Goal: Task Accomplishment & Management: Use online tool/utility

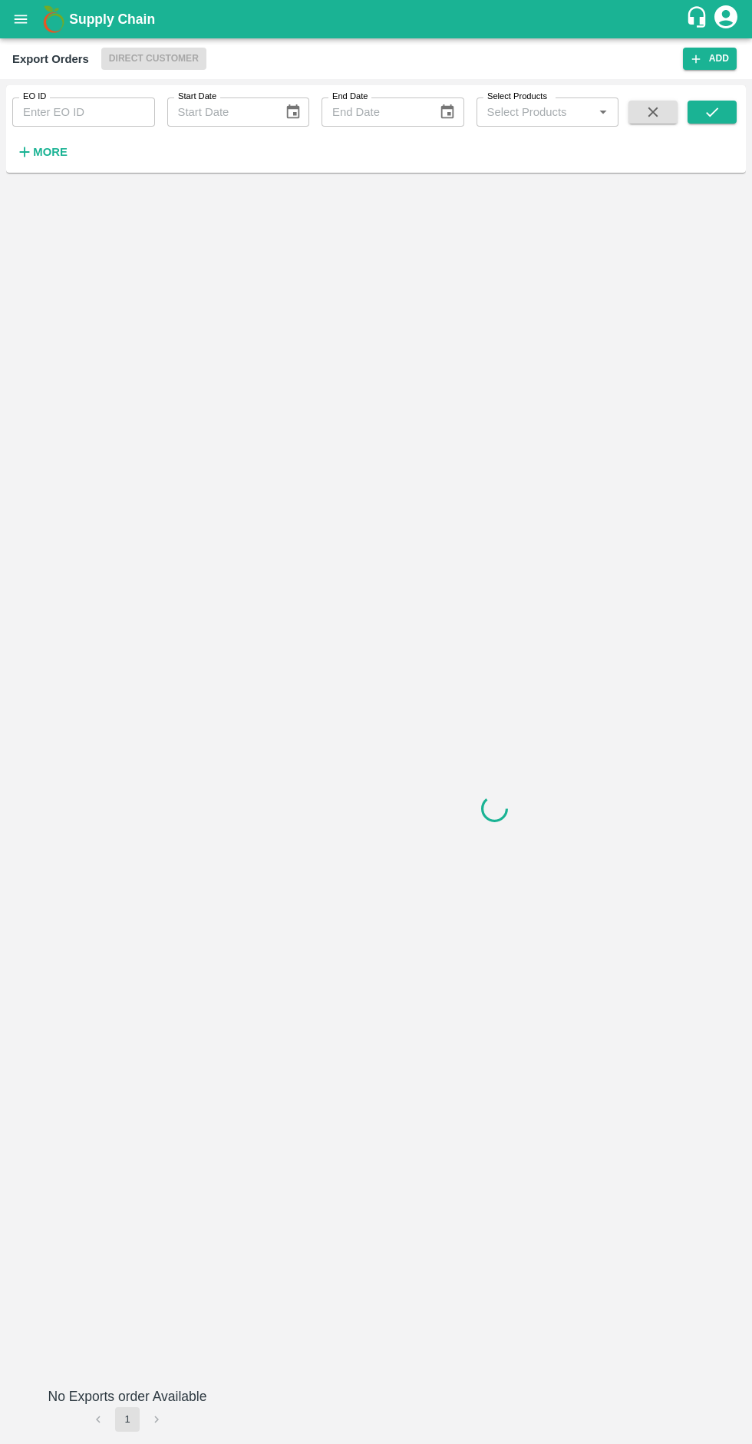
type input "524"
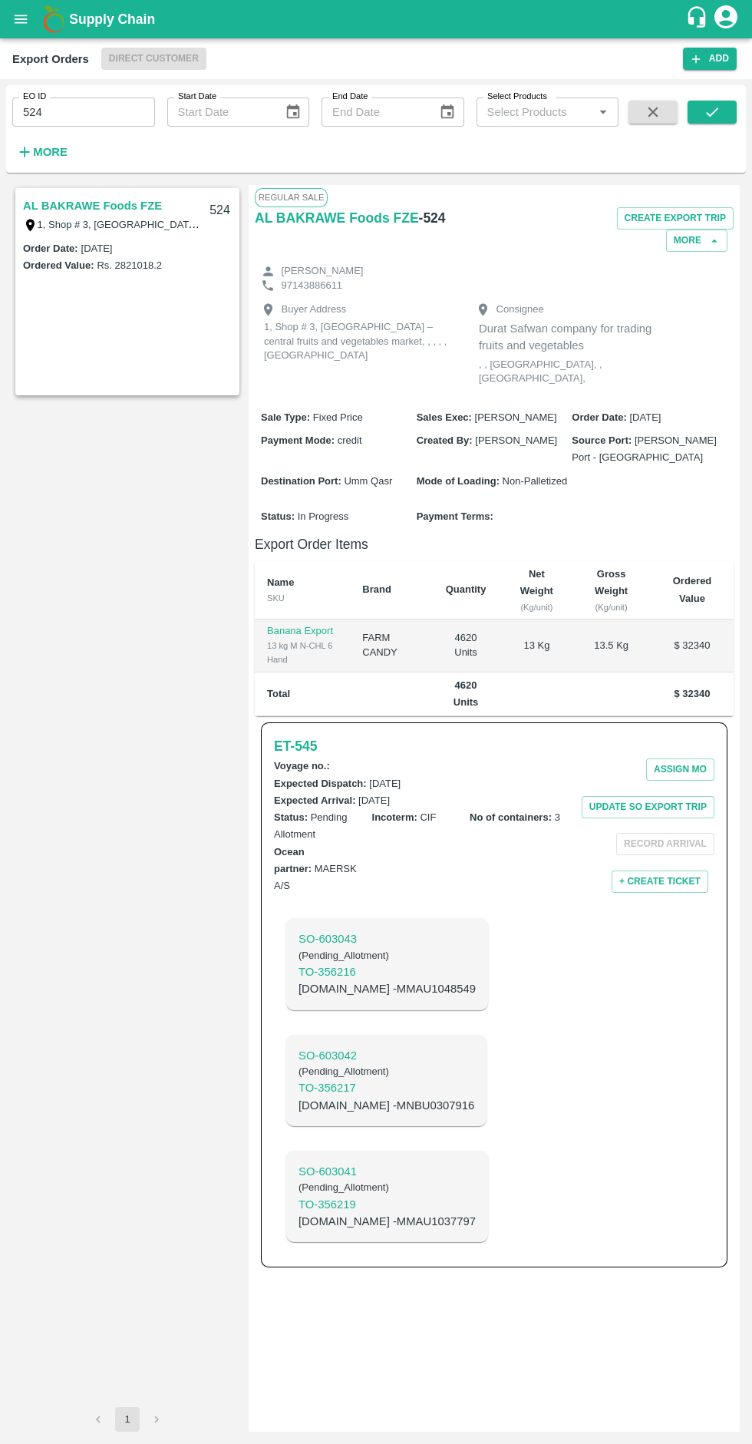
click at [162, 28] on h1 "Supply Chain" at bounding box center [377, 18] width 617 height 21
click at [27, 33] on button "open drawer" at bounding box center [20, 19] width 35 height 35
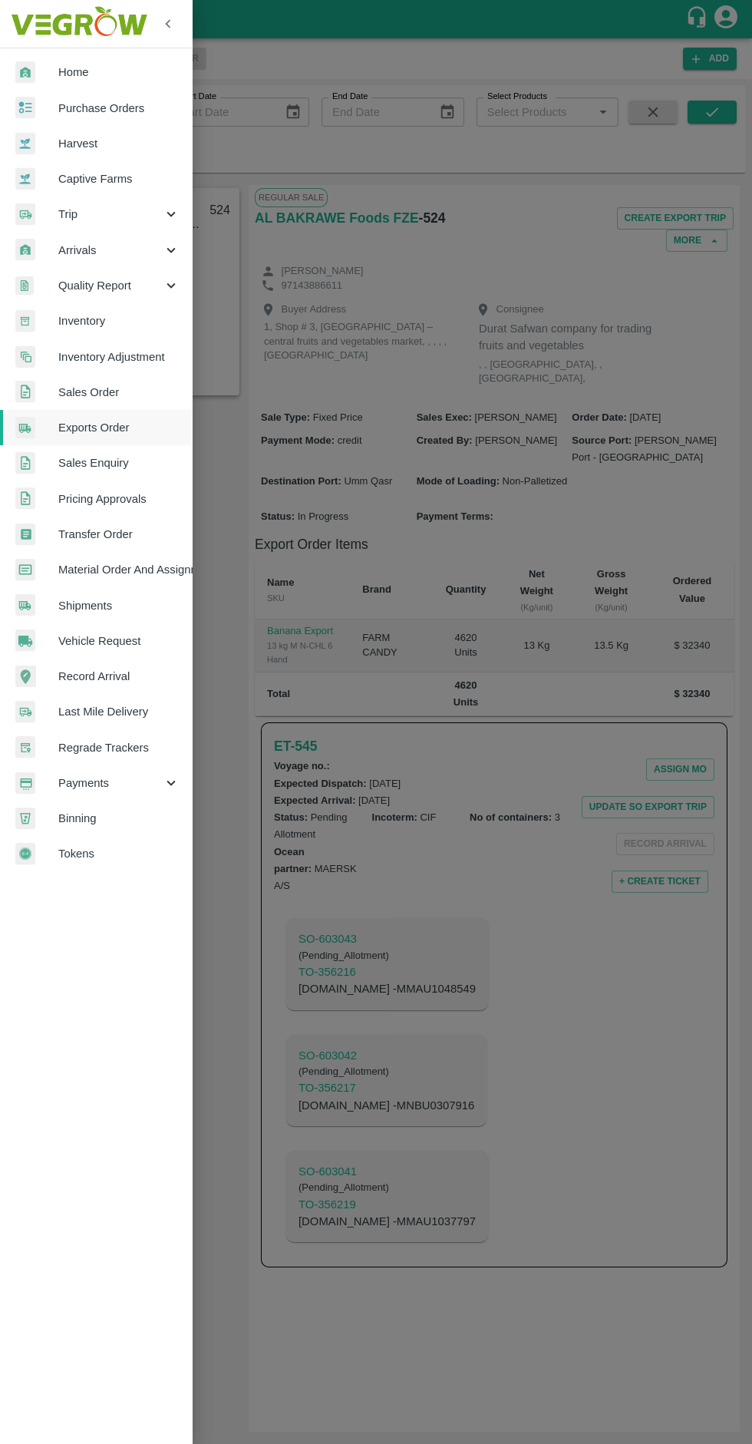
click at [38, 8] on img at bounding box center [79, 24] width 144 height 48
click at [111, 179] on span "Captive Farms" at bounding box center [118, 178] width 121 height 17
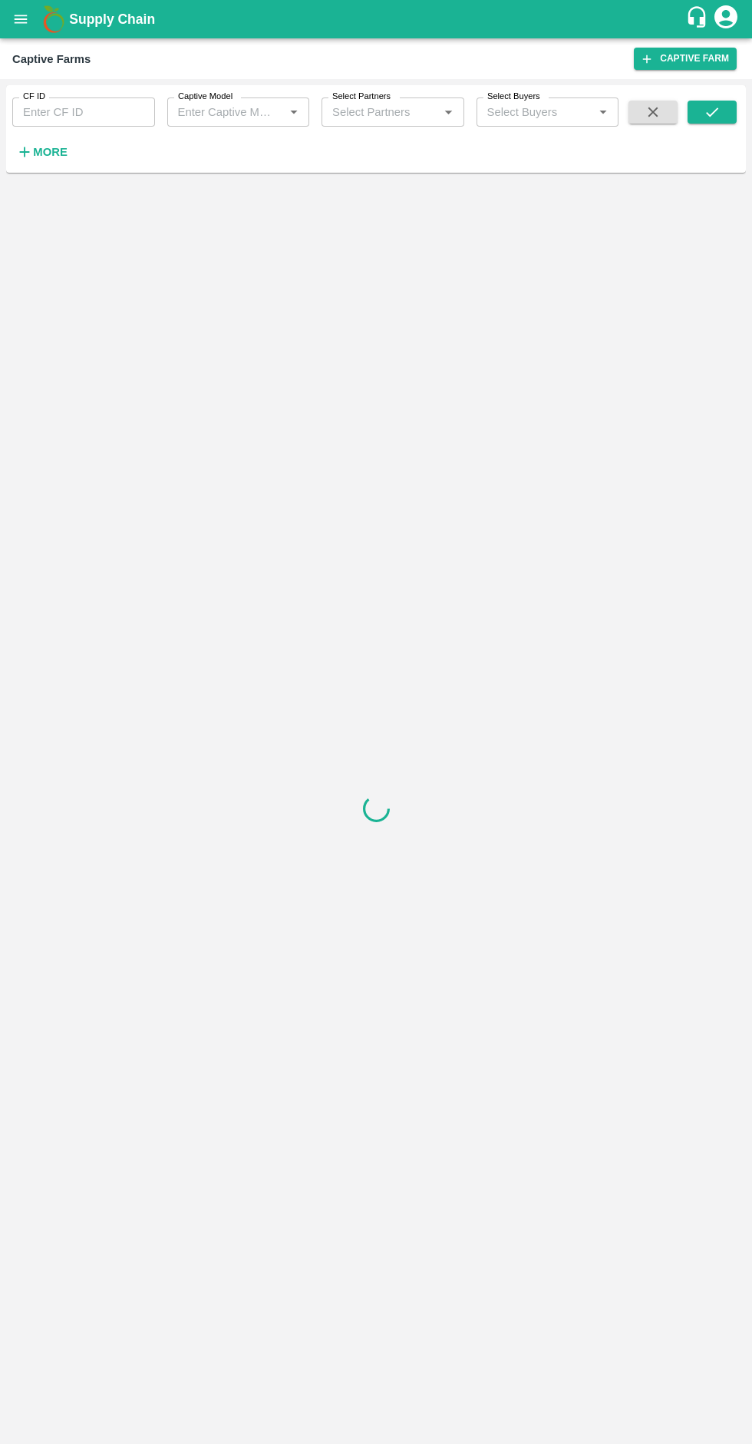
click at [31, 17] on button "open drawer" at bounding box center [20, 19] width 35 height 35
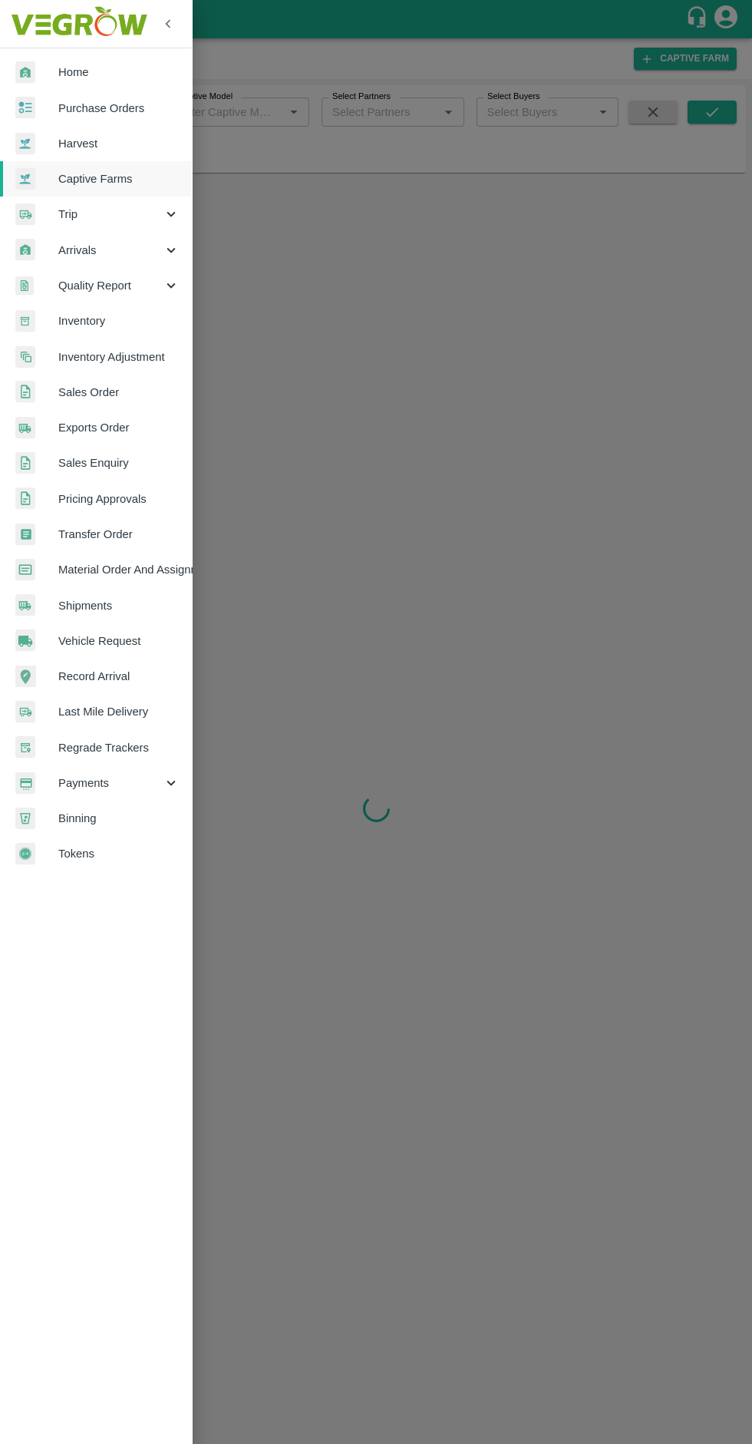
click at [98, 144] on span "Harvest" at bounding box center [118, 143] width 121 height 17
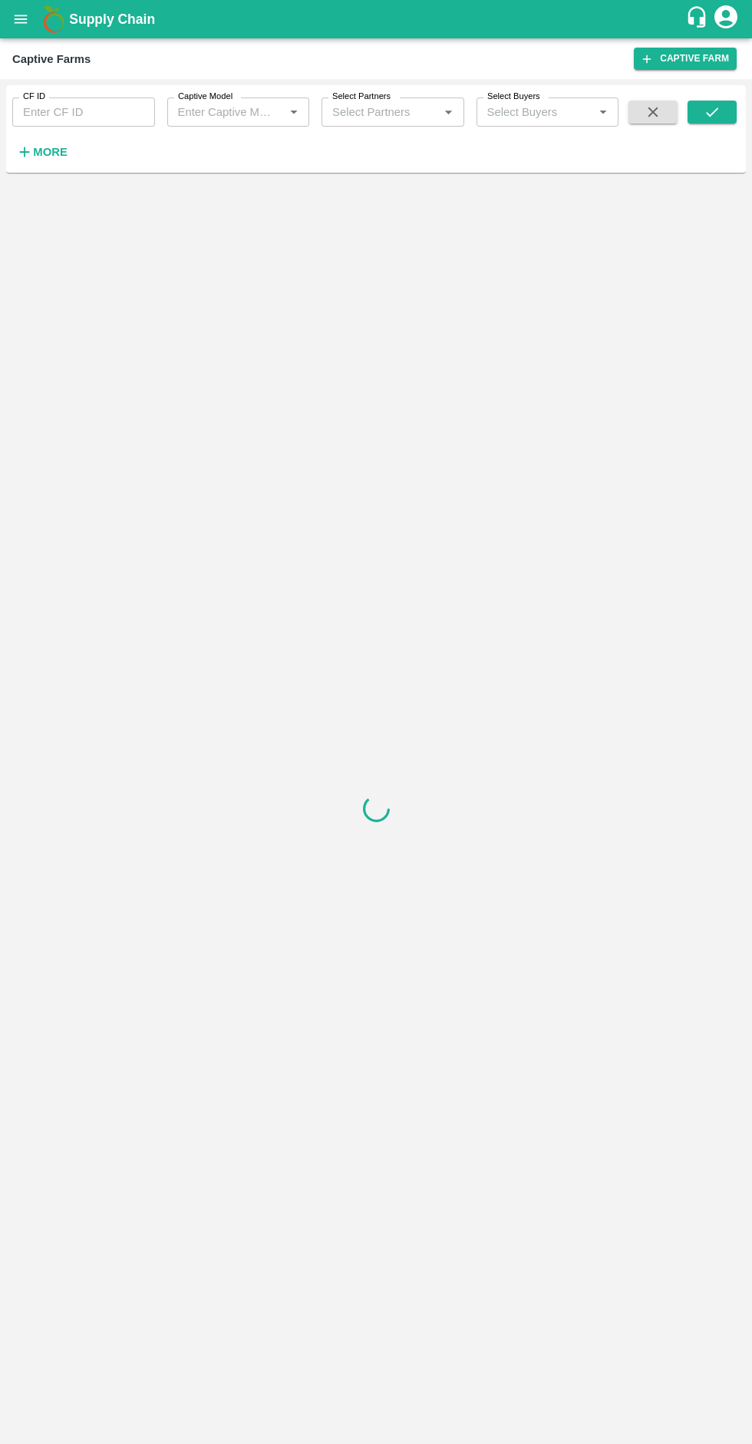
click at [31, 16] on button "open drawer" at bounding box center [20, 19] width 35 height 35
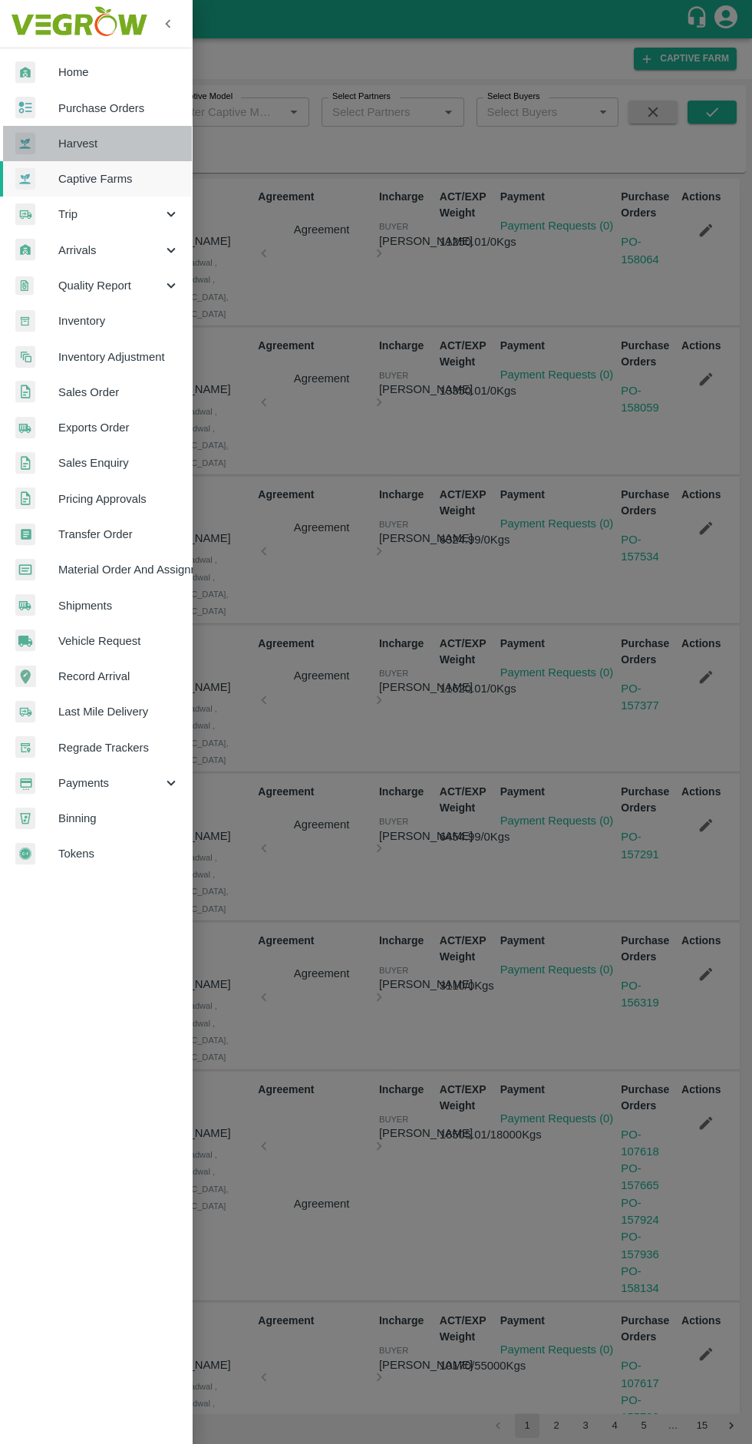
click at [94, 150] on span "Harvest" at bounding box center [118, 143] width 121 height 17
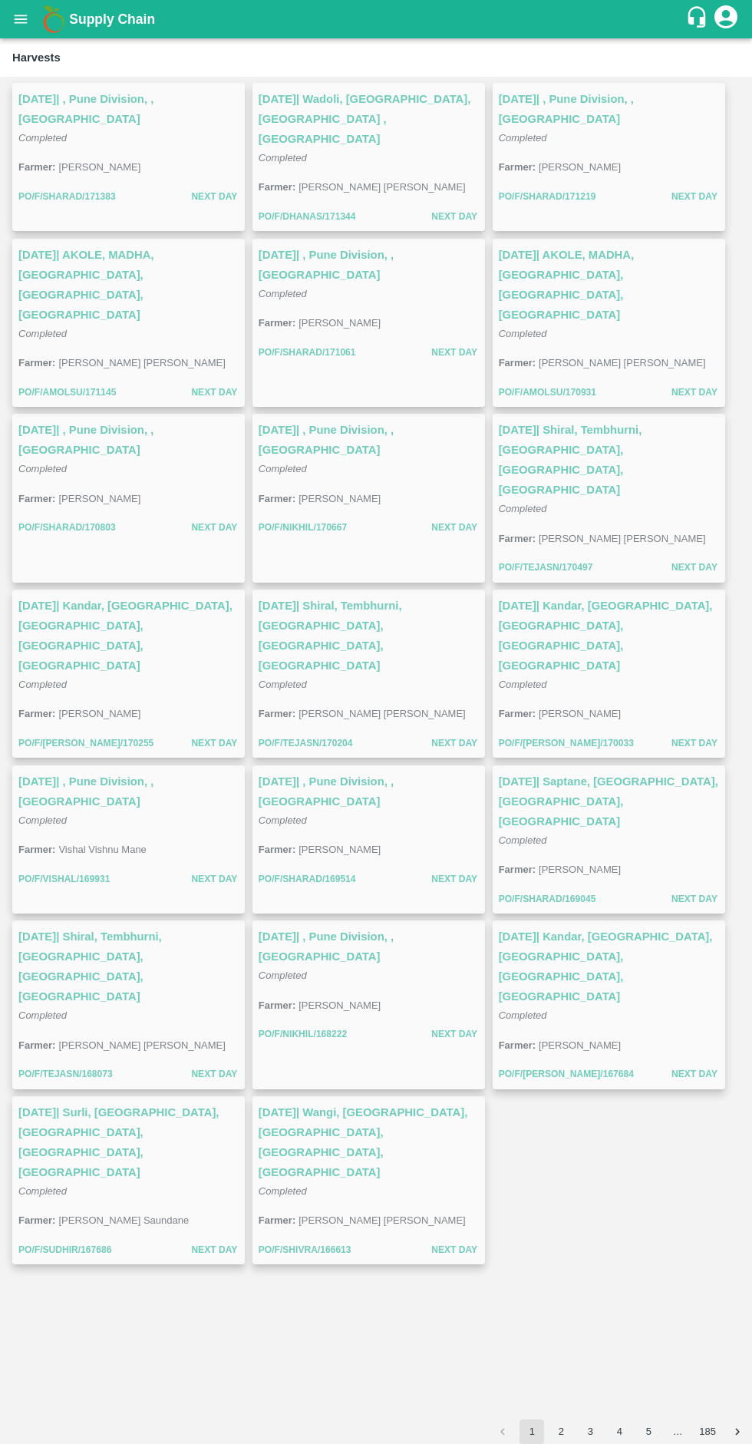
click at [21, 19] on icon "open drawer" at bounding box center [21, 19] width 13 height 8
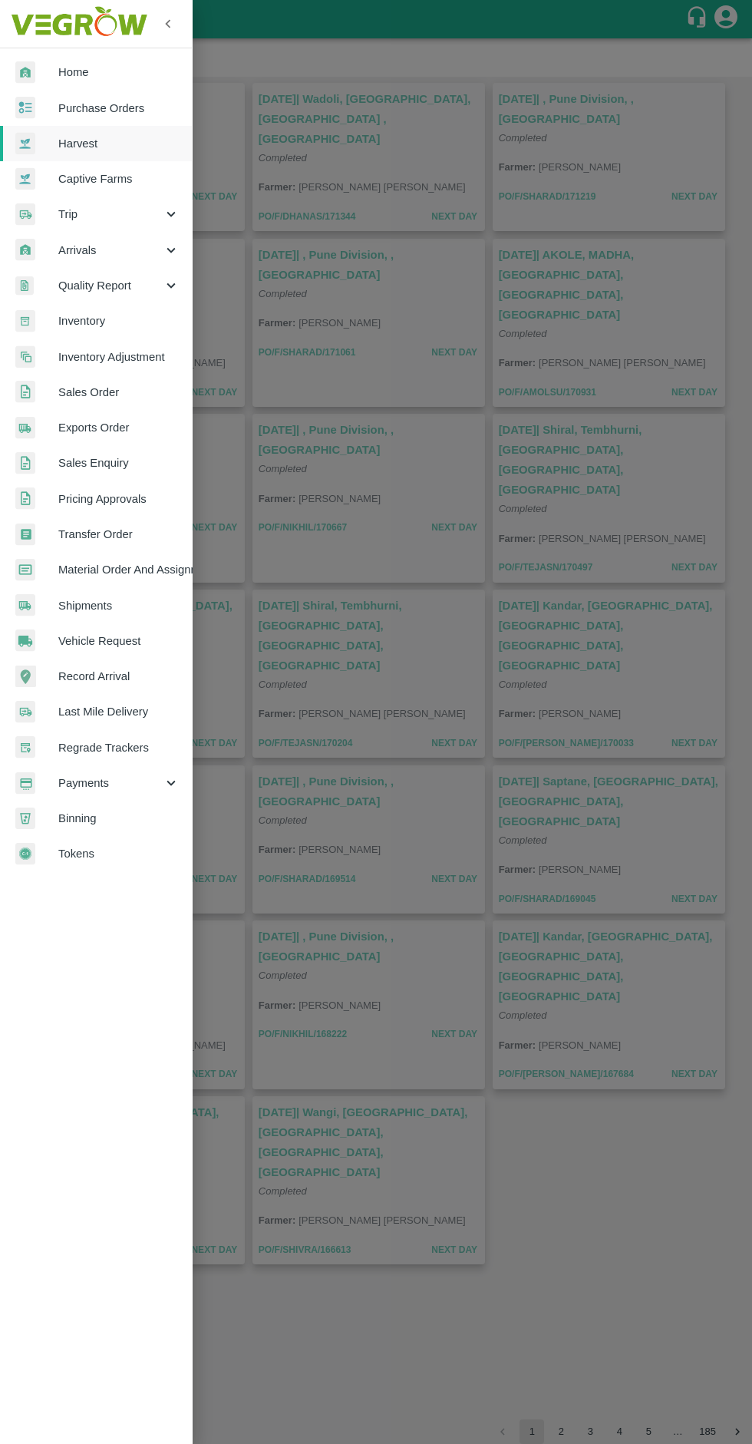
click at [115, 107] on span "Purchase Orders" at bounding box center [118, 108] width 121 height 17
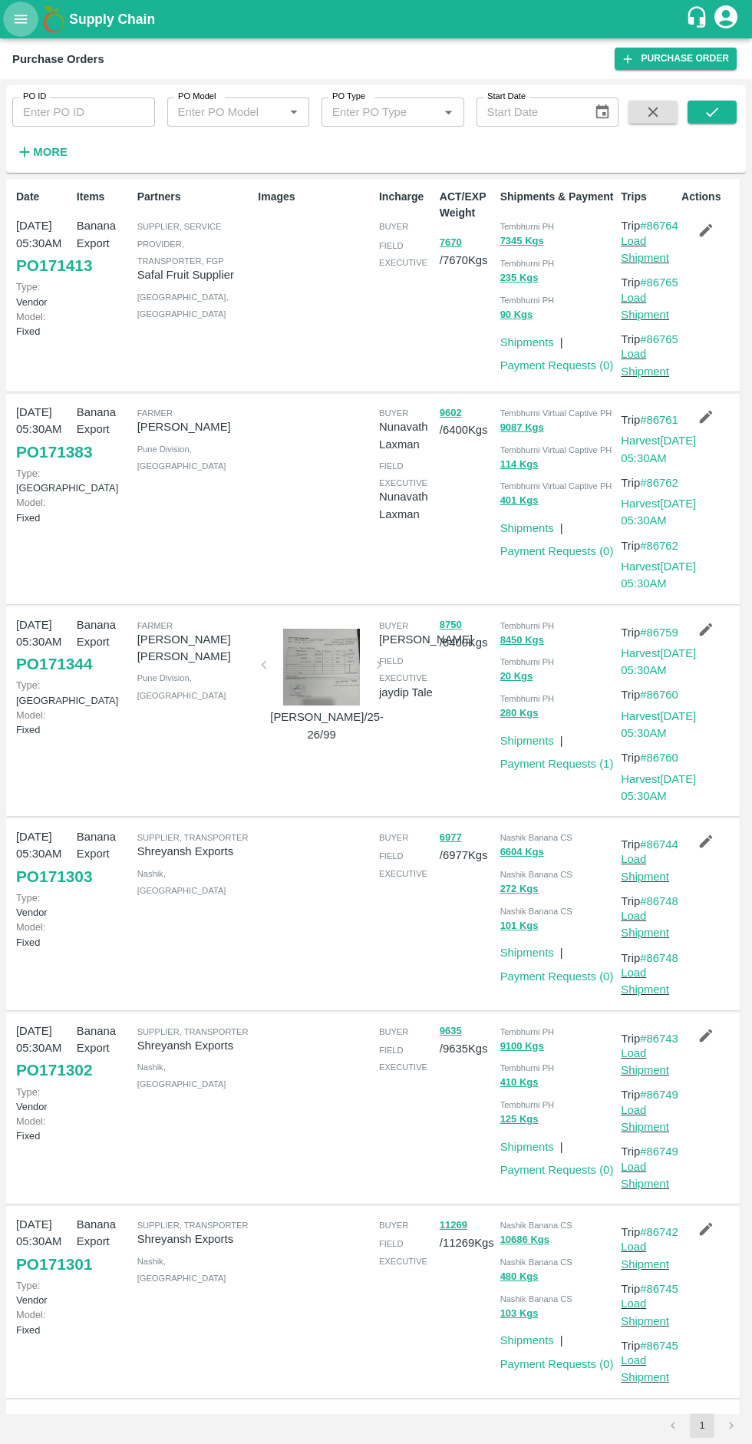
click at [29, 14] on icon "open drawer" at bounding box center [20, 19] width 17 height 17
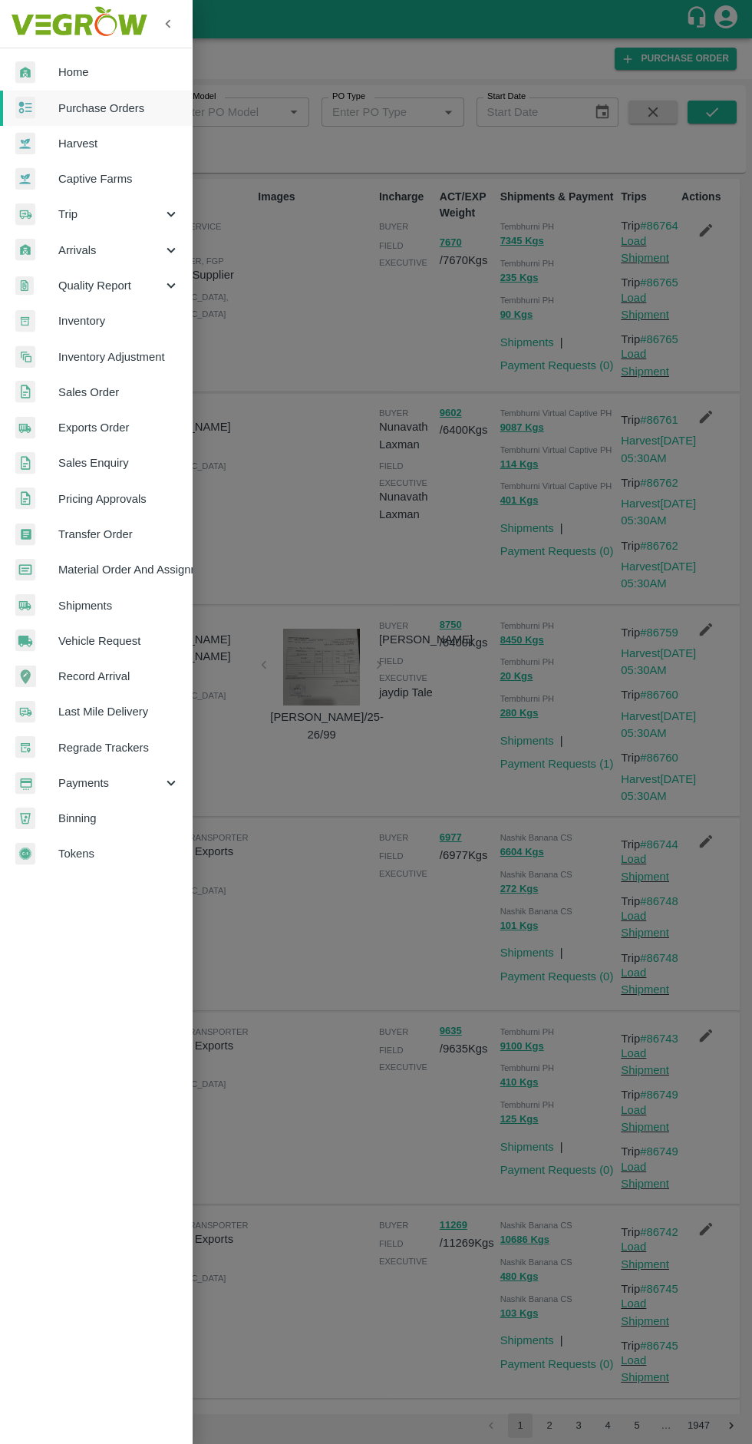
click at [116, 256] on span "Arrivals" at bounding box center [110, 250] width 104 height 17
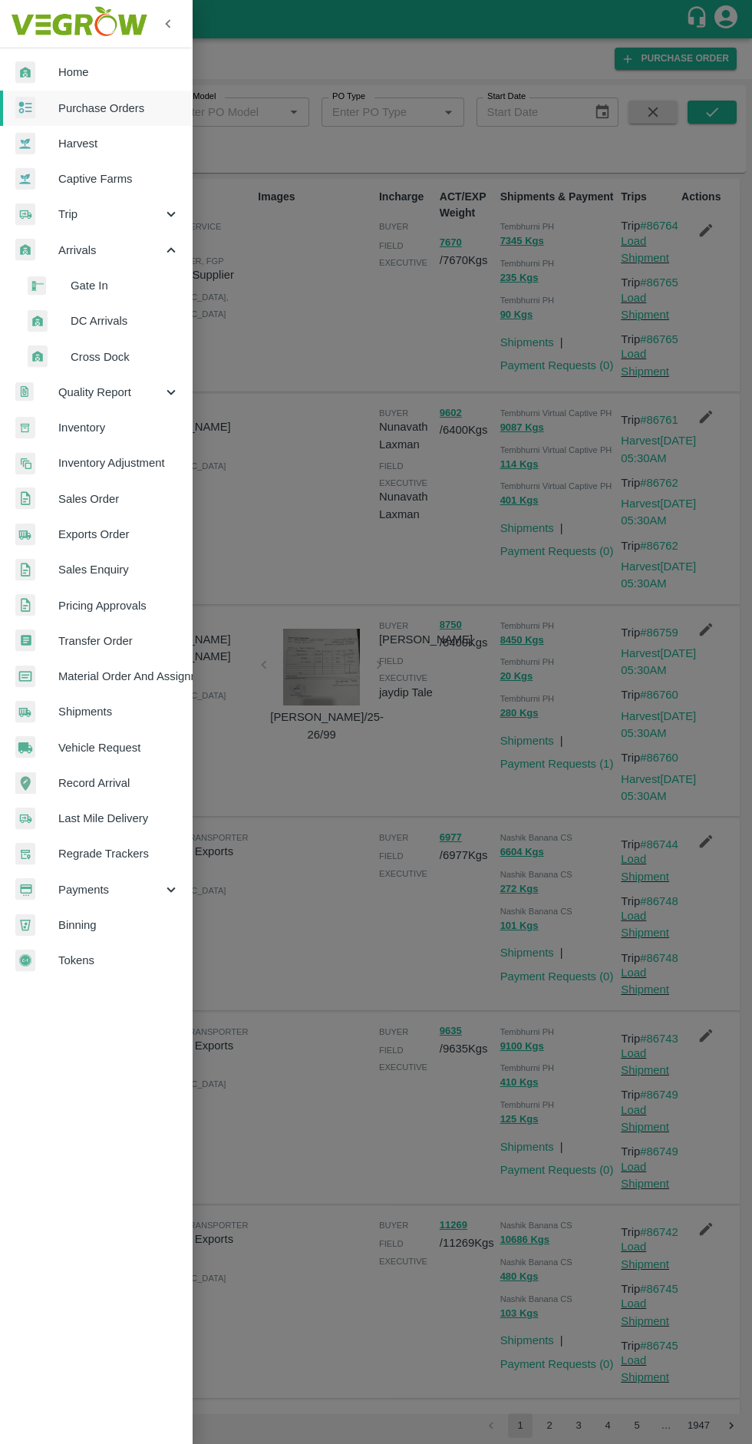
click at [76, 72] on span "Home" at bounding box center [118, 72] width 121 height 17
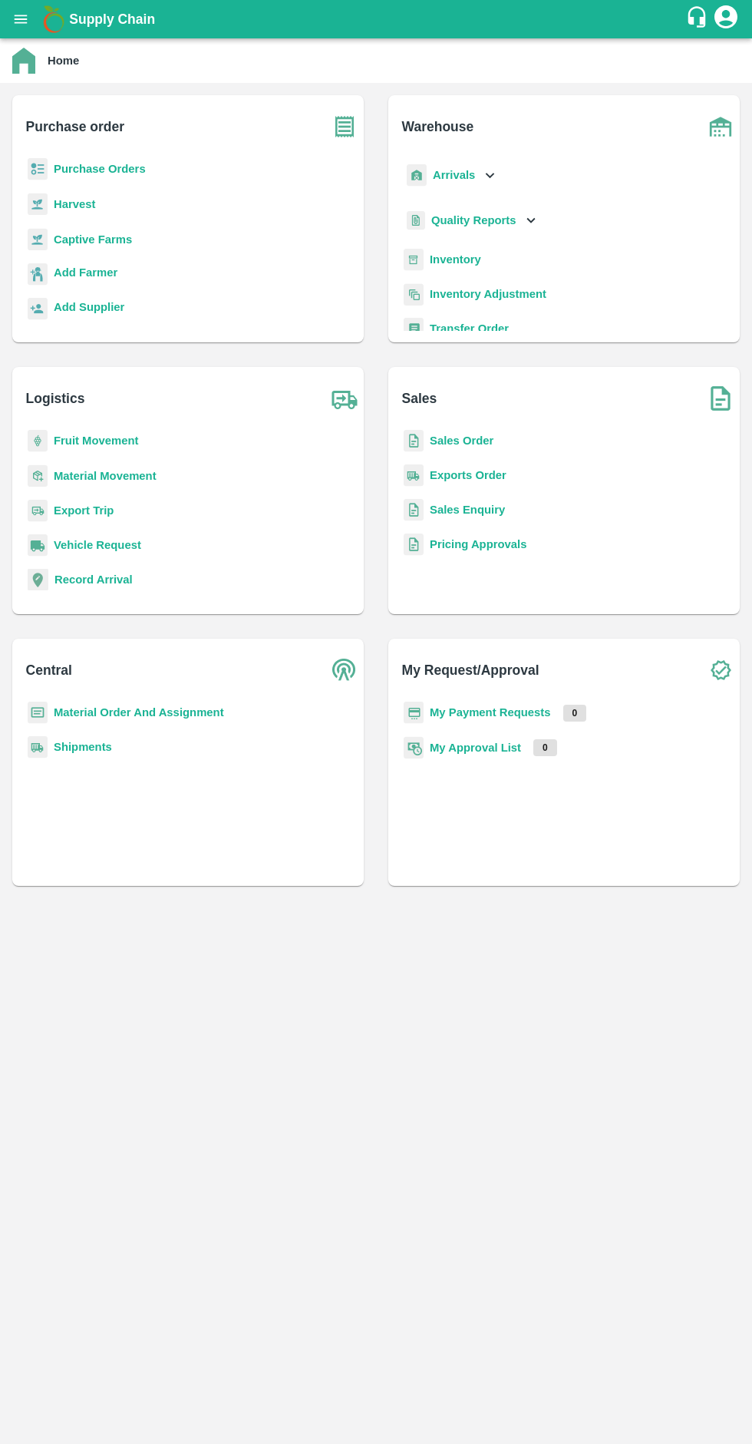
click at [89, 203] on b "Harvest" at bounding box center [74, 204] width 41 height 12
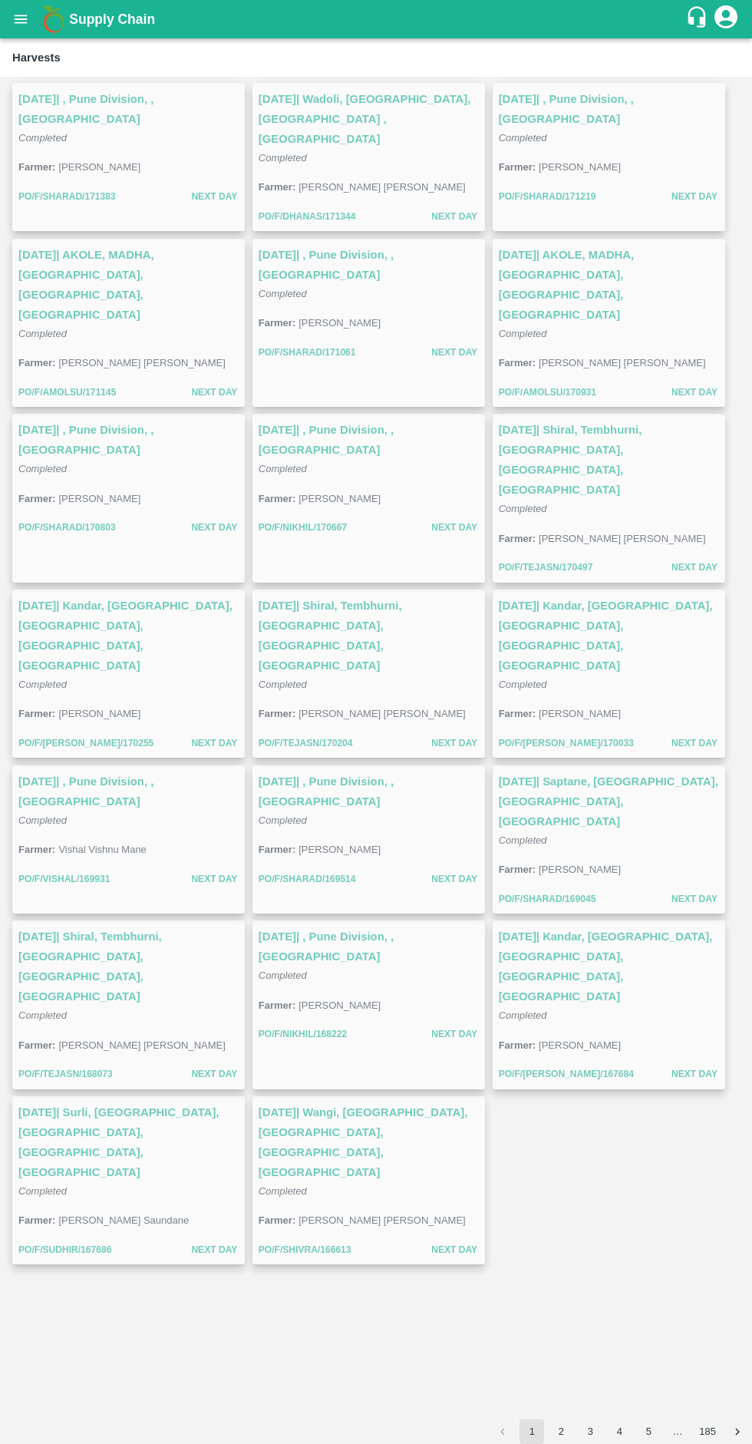
click at [21, 19] on icon "open drawer" at bounding box center [21, 19] width 13 height 8
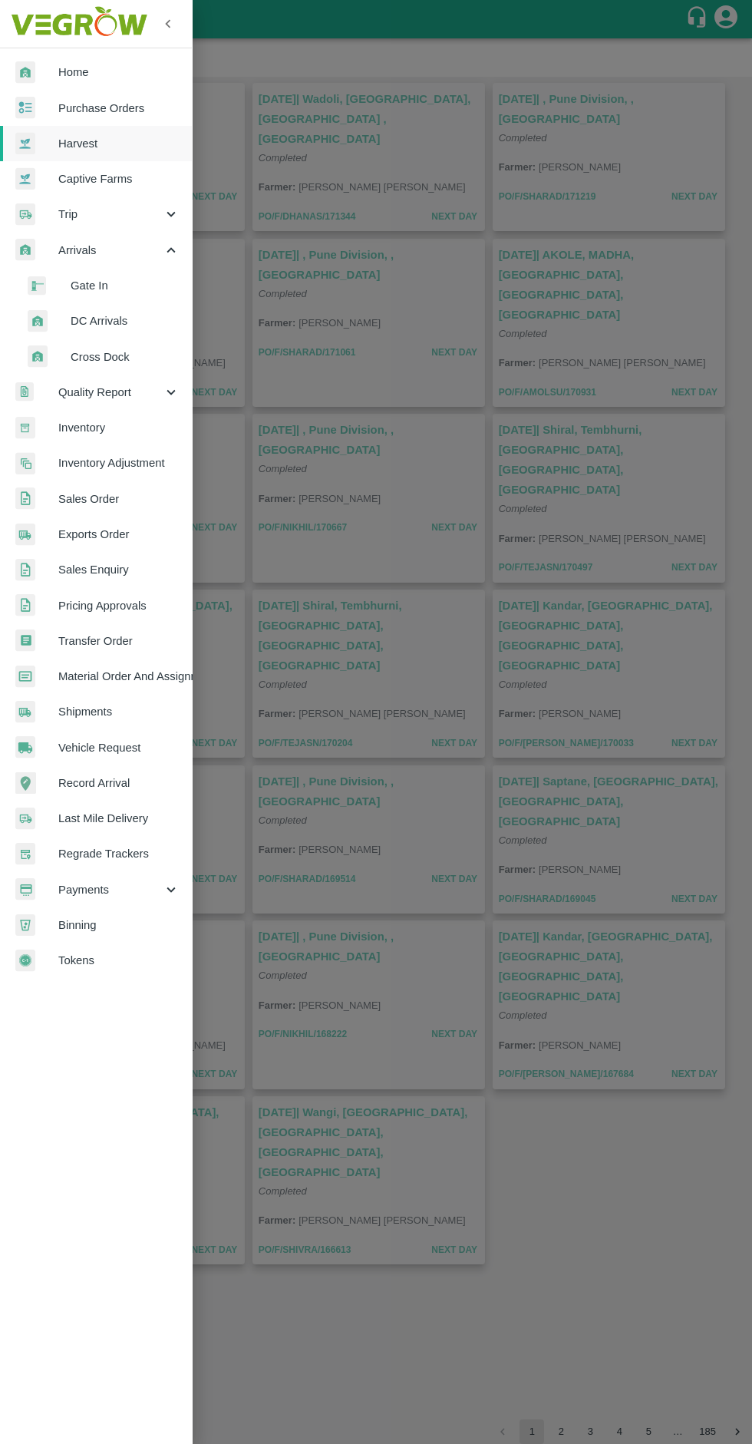
click at [144, 314] on span "DC Arrivals" at bounding box center [125, 320] width 109 height 17
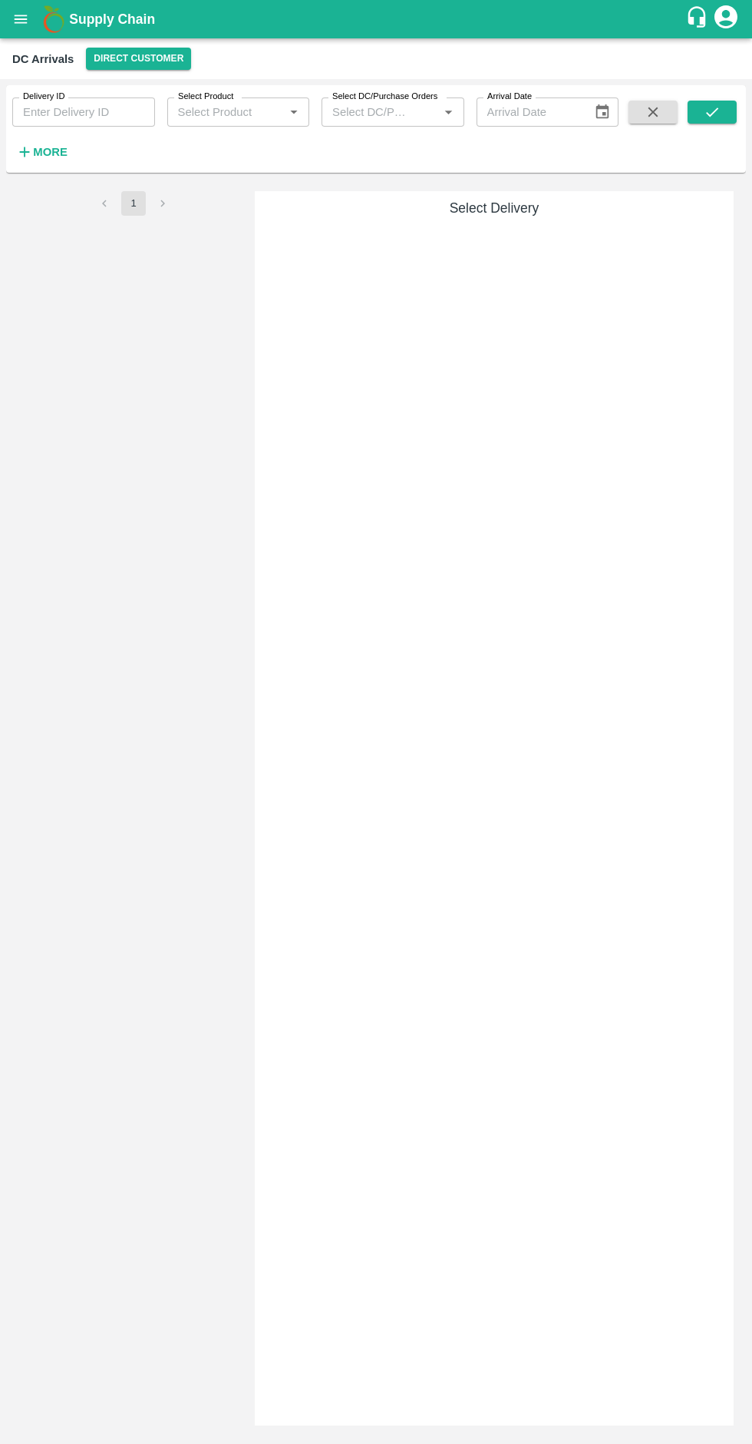
click at [150, 48] on button "Direct Customer" at bounding box center [138, 59] width 105 height 22
click at [150, 82] on li "Tembhurni PH" at bounding box center [131, 90] width 107 height 26
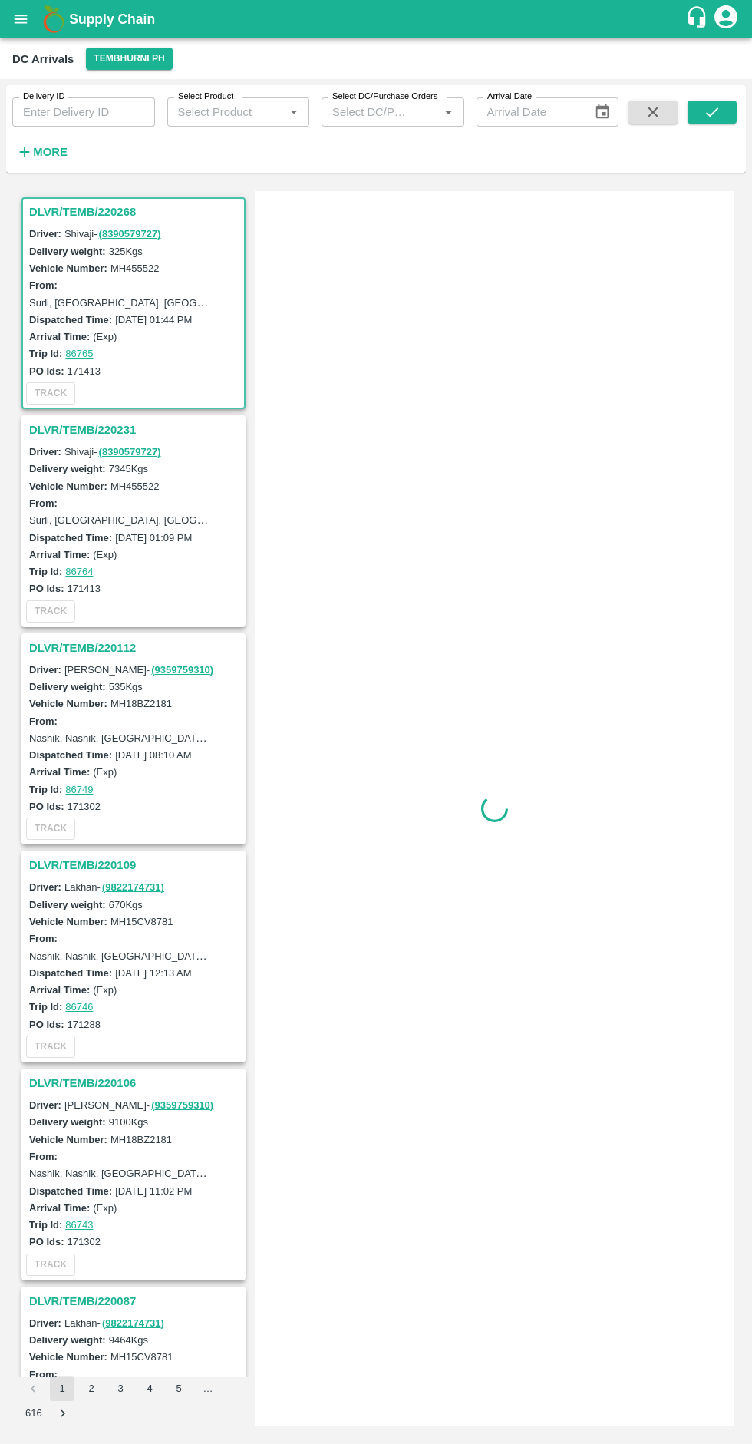
scroll to position [6, 0]
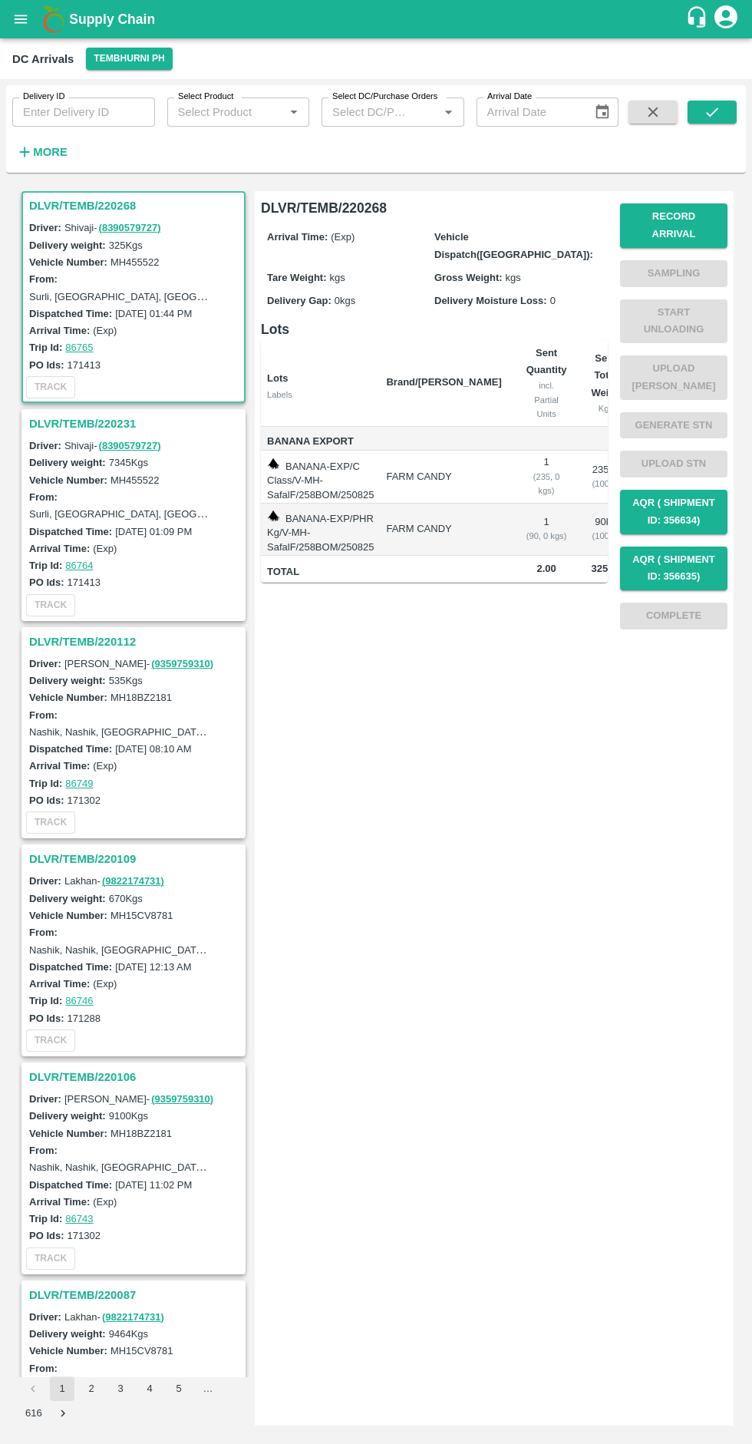
click at [108, 429] on h3 "DLVR/TEMB/220231" at bounding box center [135, 424] width 213 height 20
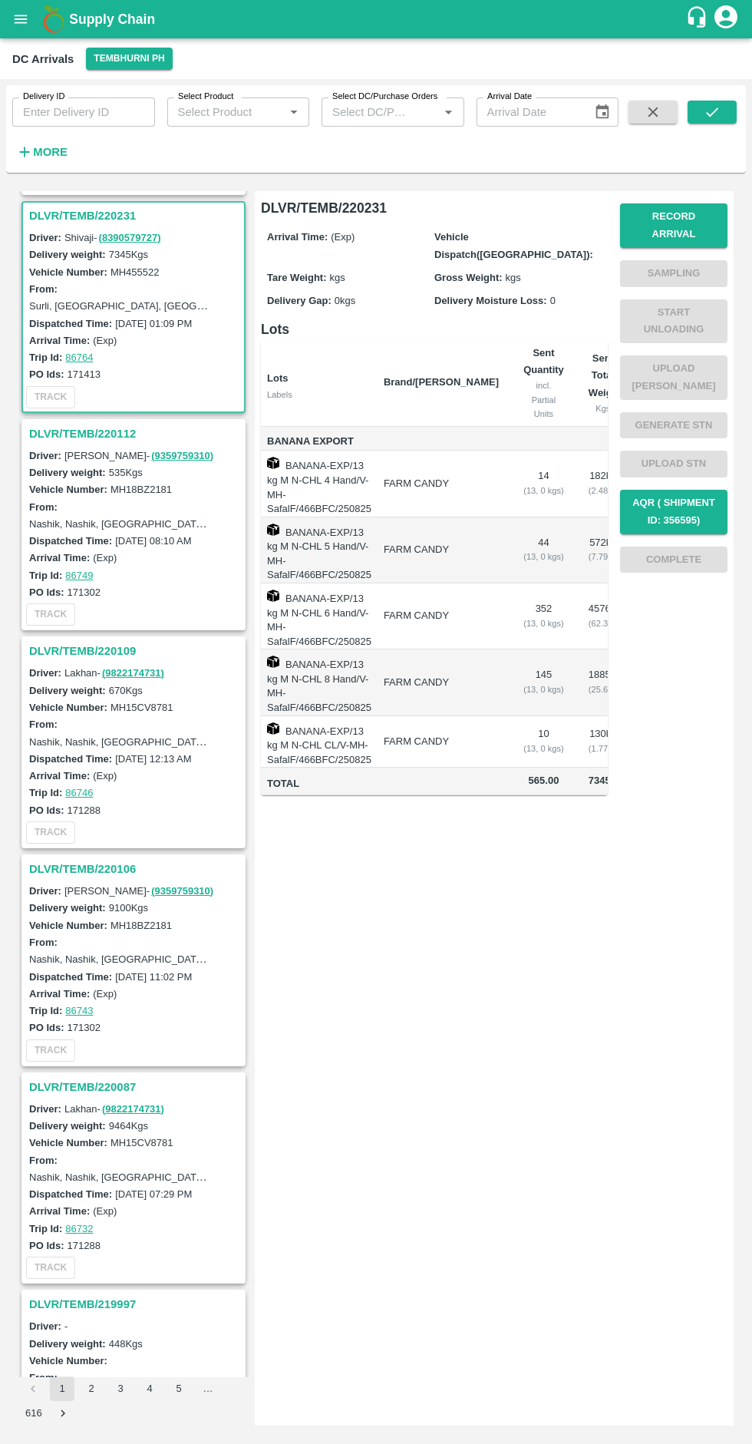
scroll to position [223, 0]
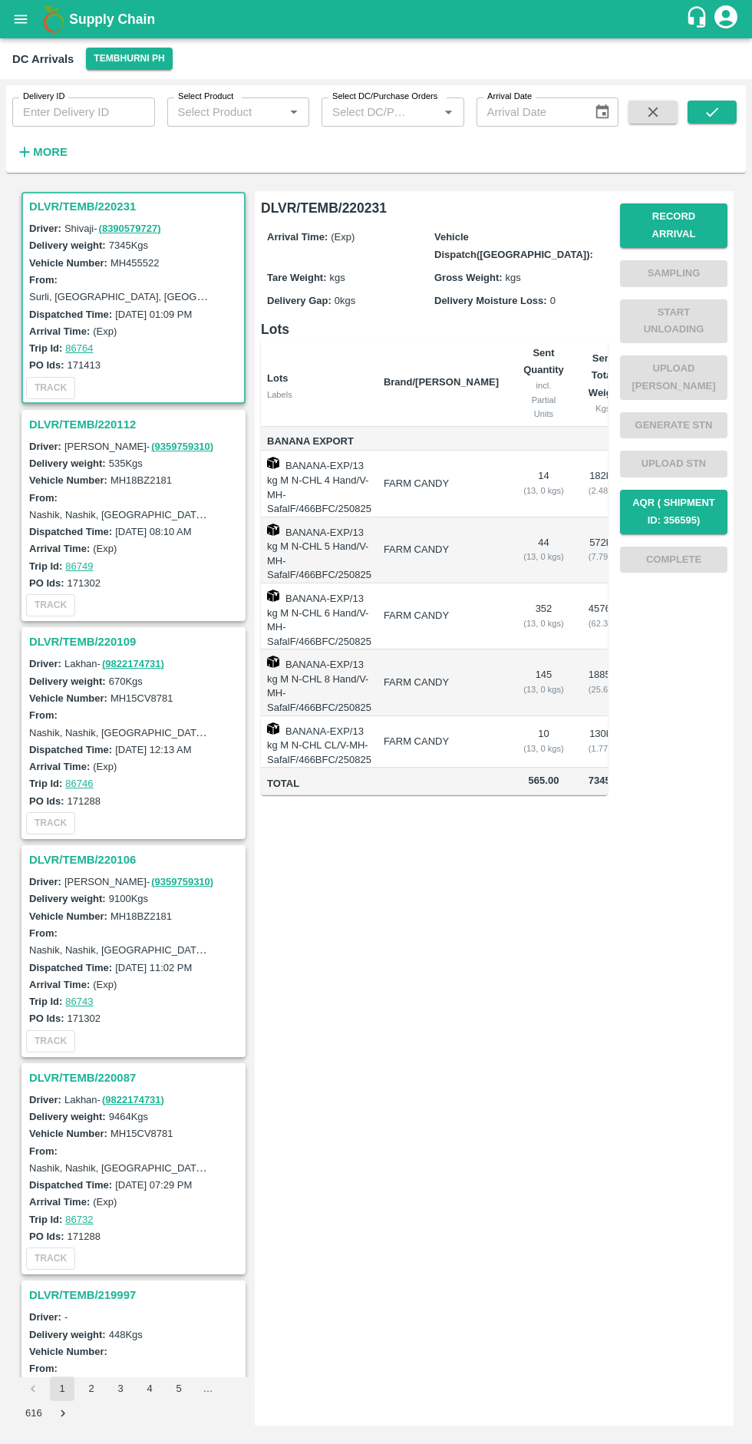
click at [107, 212] on h3 "DLVR/TEMB/220231" at bounding box center [135, 207] width 213 height 20
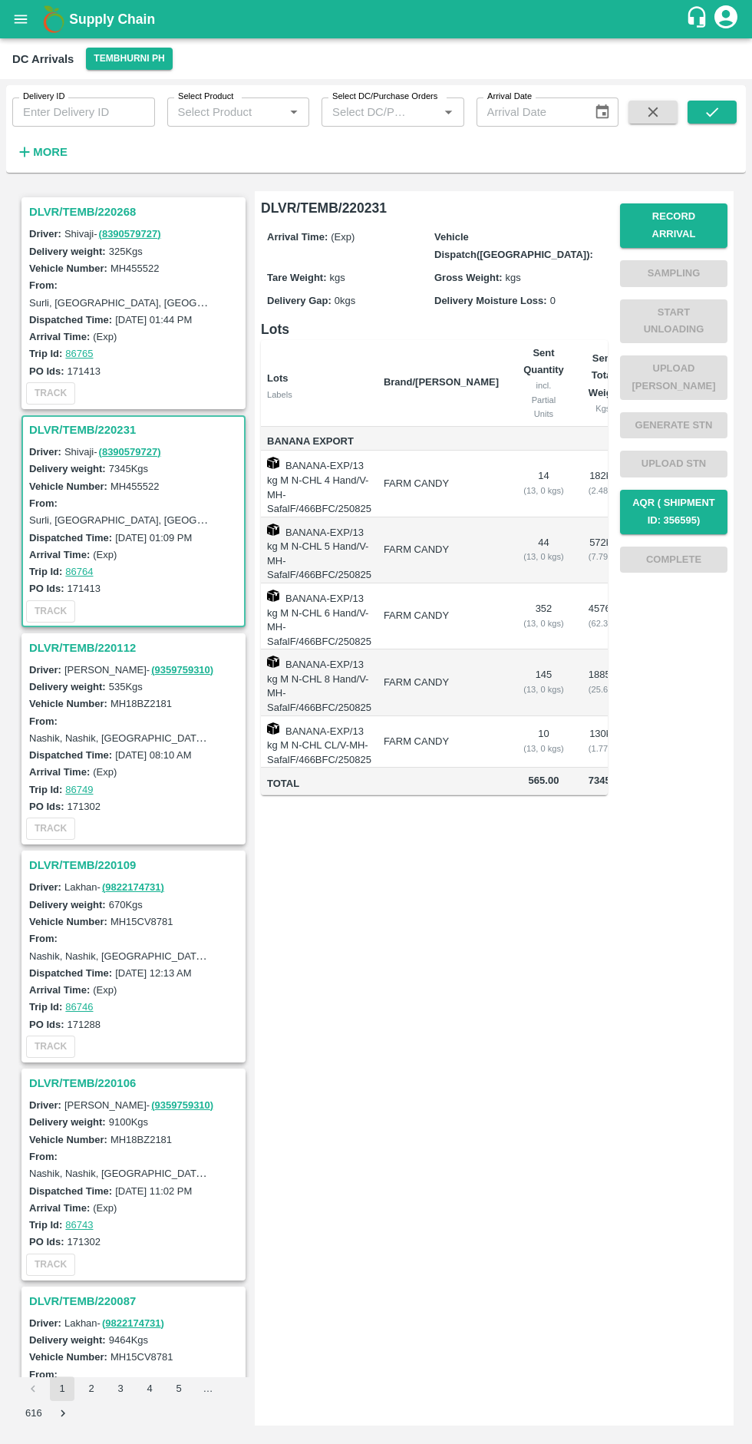
click at [114, 432] on h3 "DLVR/TEMB/220231" at bounding box center [135, 430] width 213 height 20
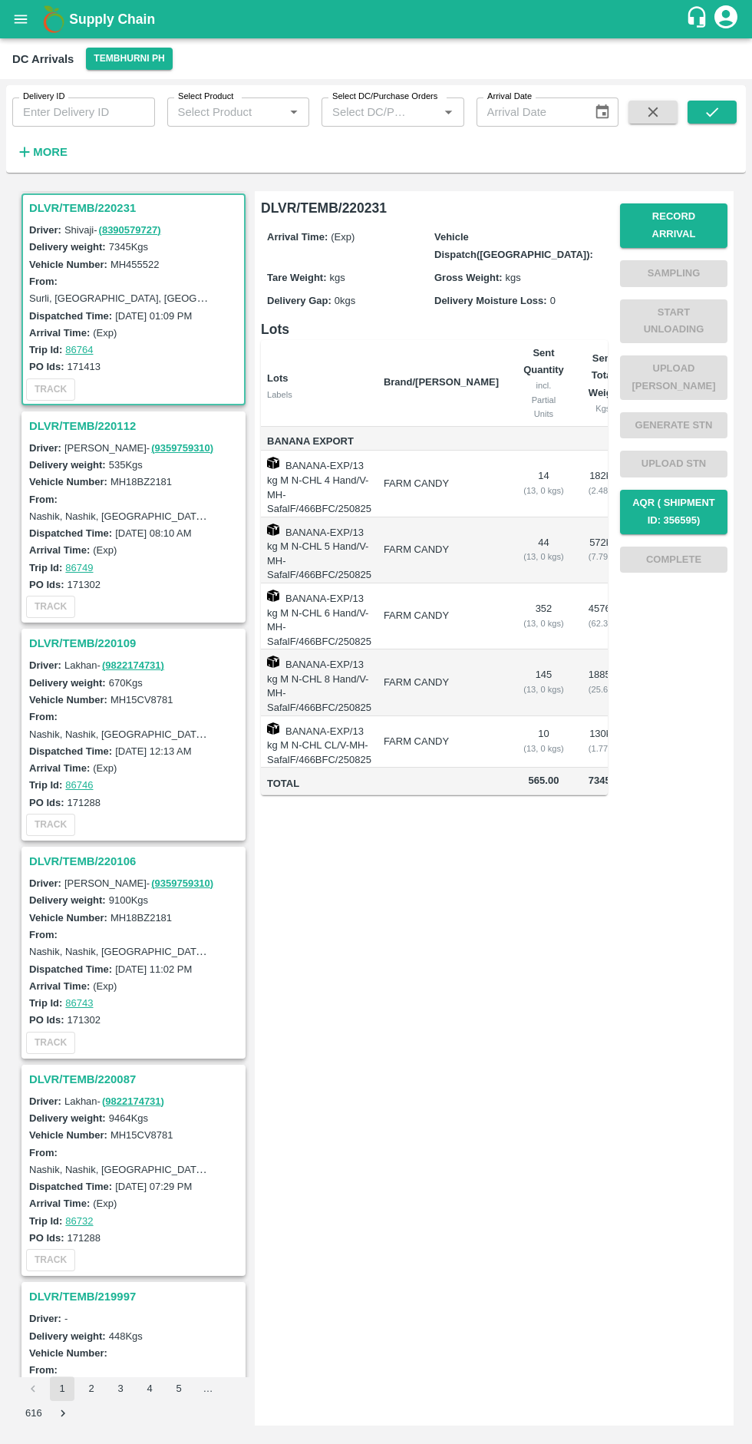
scroll to position [223, 0]
click at [110, 206] on h3 "DLVR/TEMB/220231" at bounding box center [135, 207] width 213 height 20
click at [94, 201] on h3 "DLVR/TEMB/220231" at bounding box center [135, 207] width 213 height 20
click at [79, 211] on h3 "DLVR/TEMB/220231" at bounding box center [135, 207] width 213 height 20
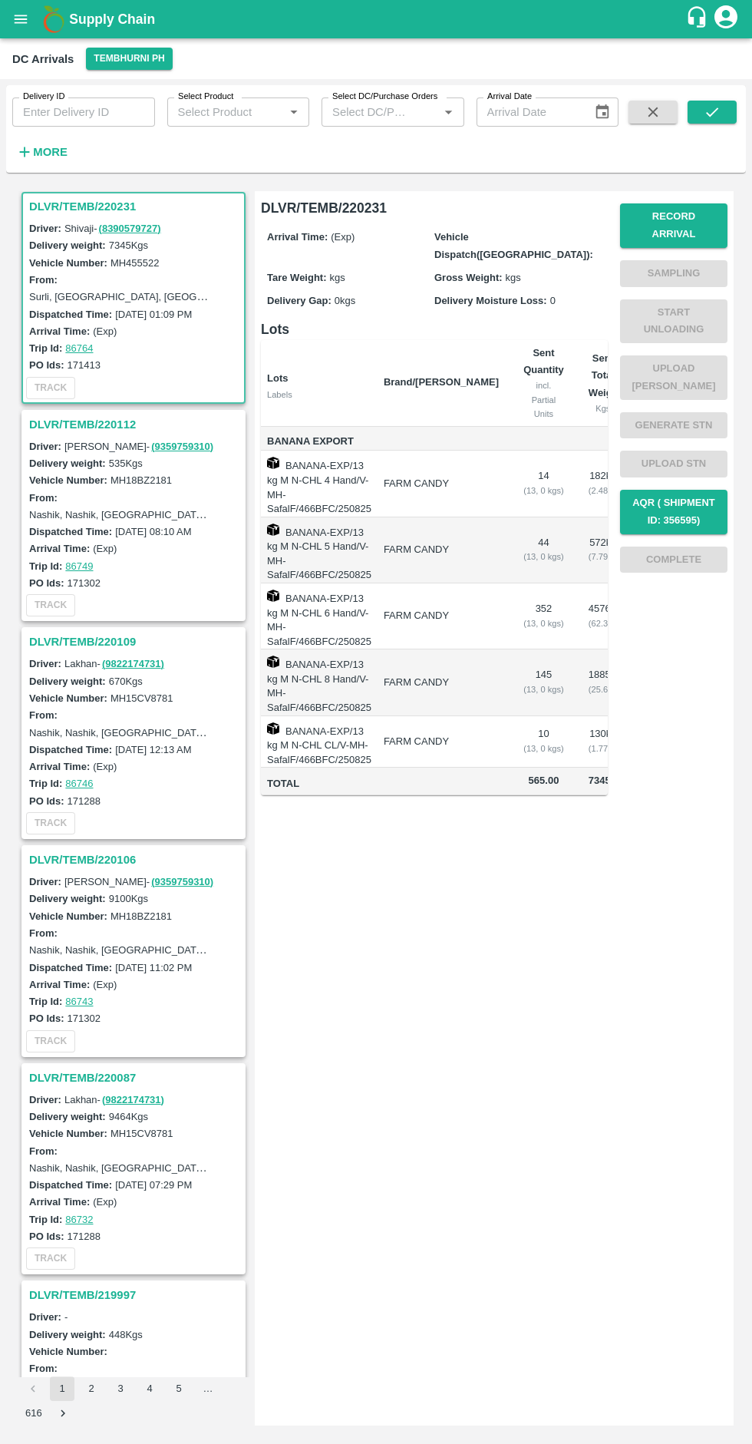
click at [92, 206] on h3 "DLVR/TEMB/220231" at bounding box center [135, 207] width 213 height 20
click at [686, 218] on button "Record Arrival" at bounding box center [673, 225] width 107 height 45
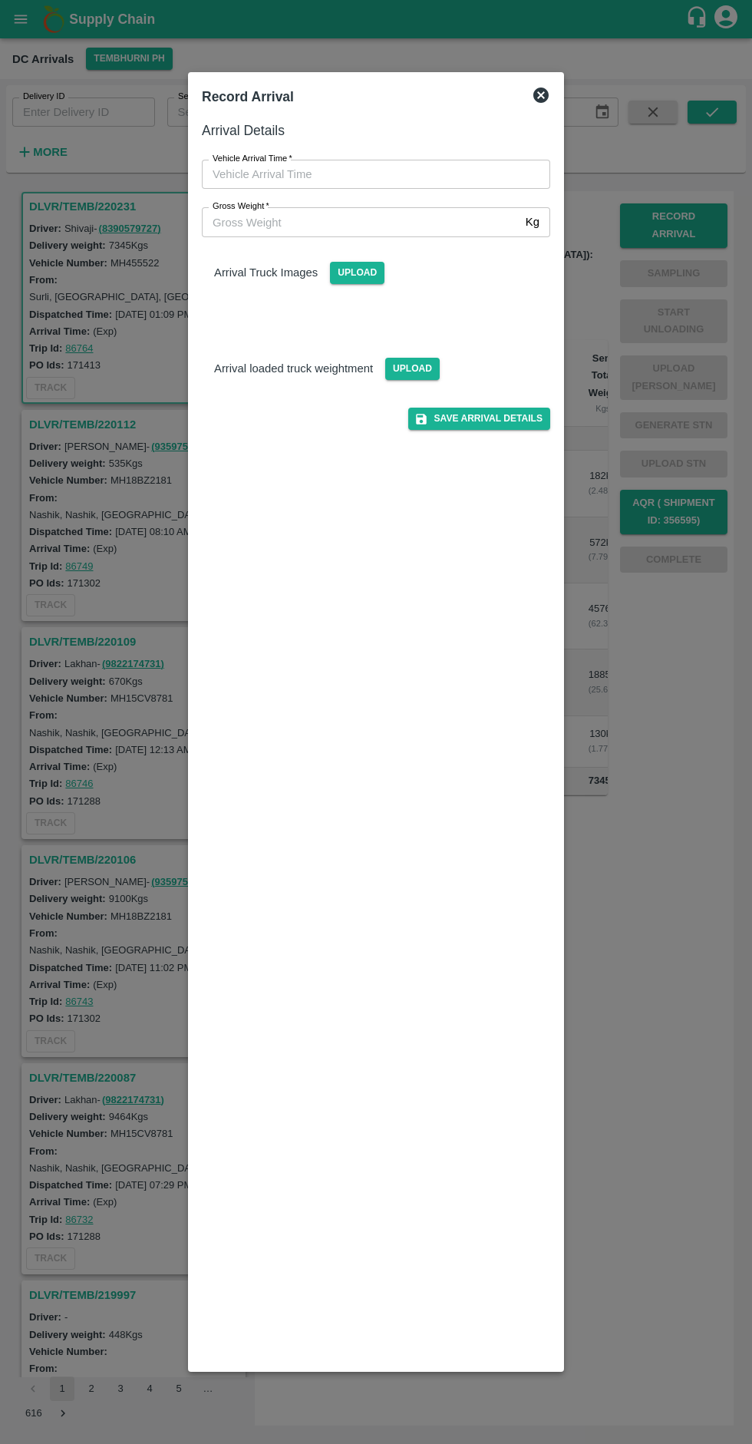
click at [359, 177] on input "Vehicle Arrival Time   *" at bounding box center [371, 174] width 338 height 29
